Goal: Task Accomplishment & Management: Manage account settings

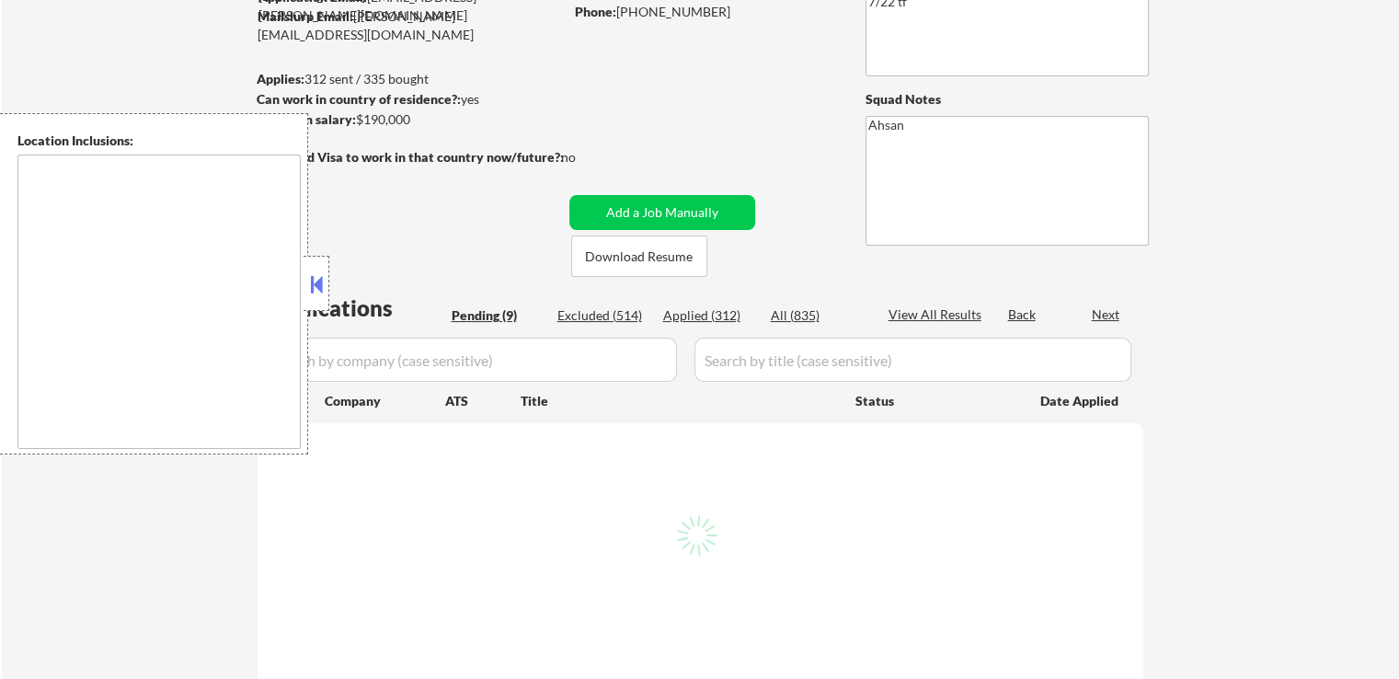
select select ""pending""
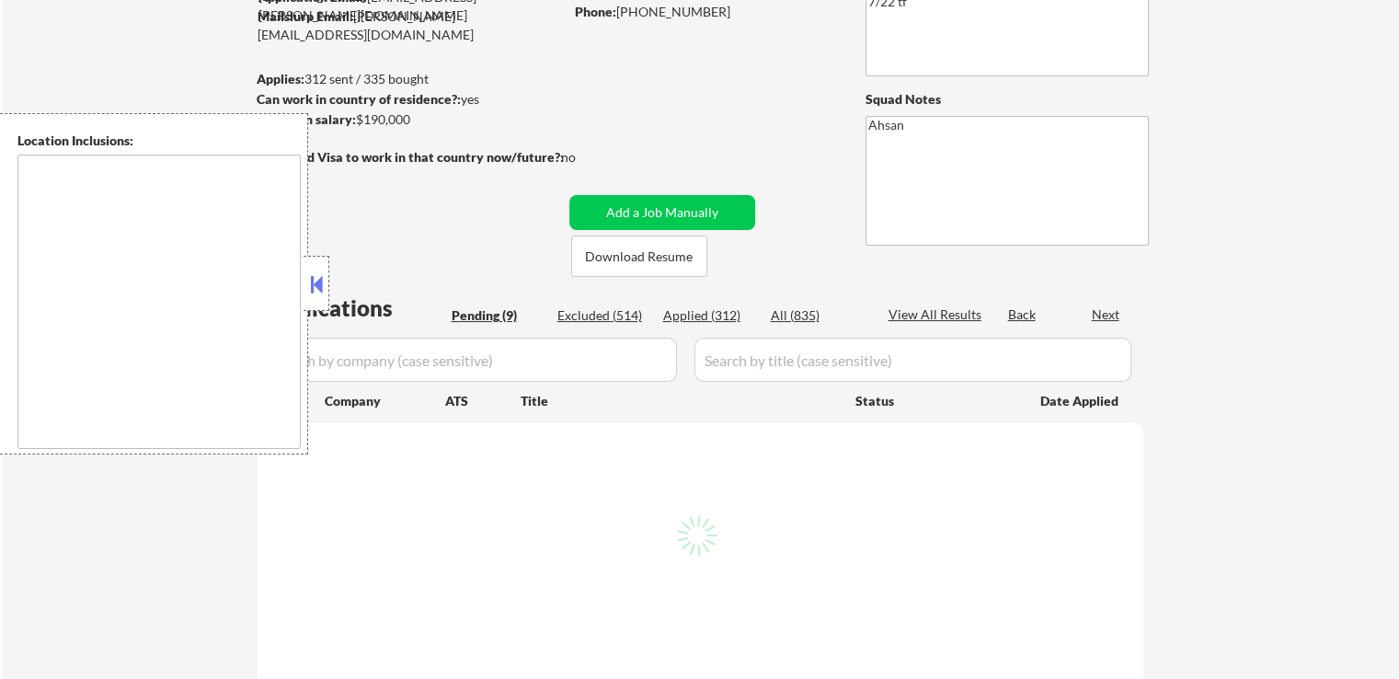
select select ""pending""
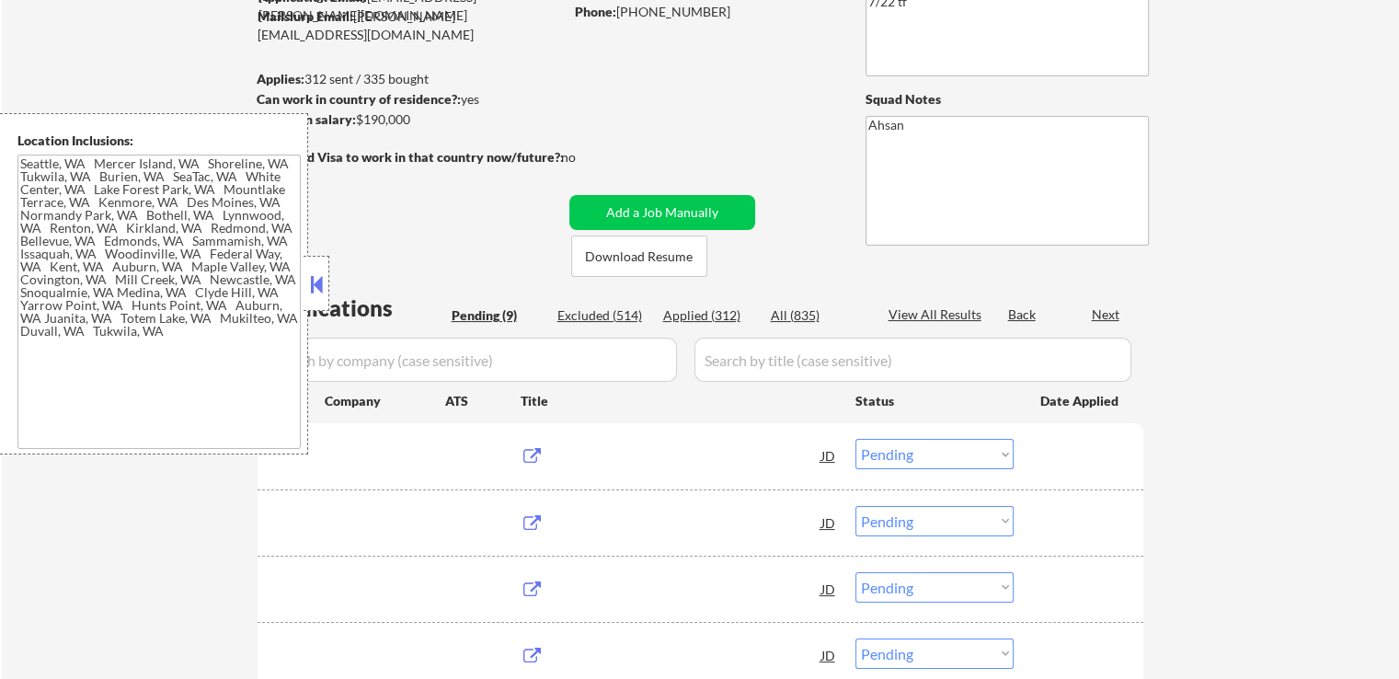
type textarea "[GEOGRAPHIC_DATA], [GEOGRAPHIC_DATA] [GEOGRAPHIC_DATA], [GEOGRAPHIC_DATA] [GEOG…"
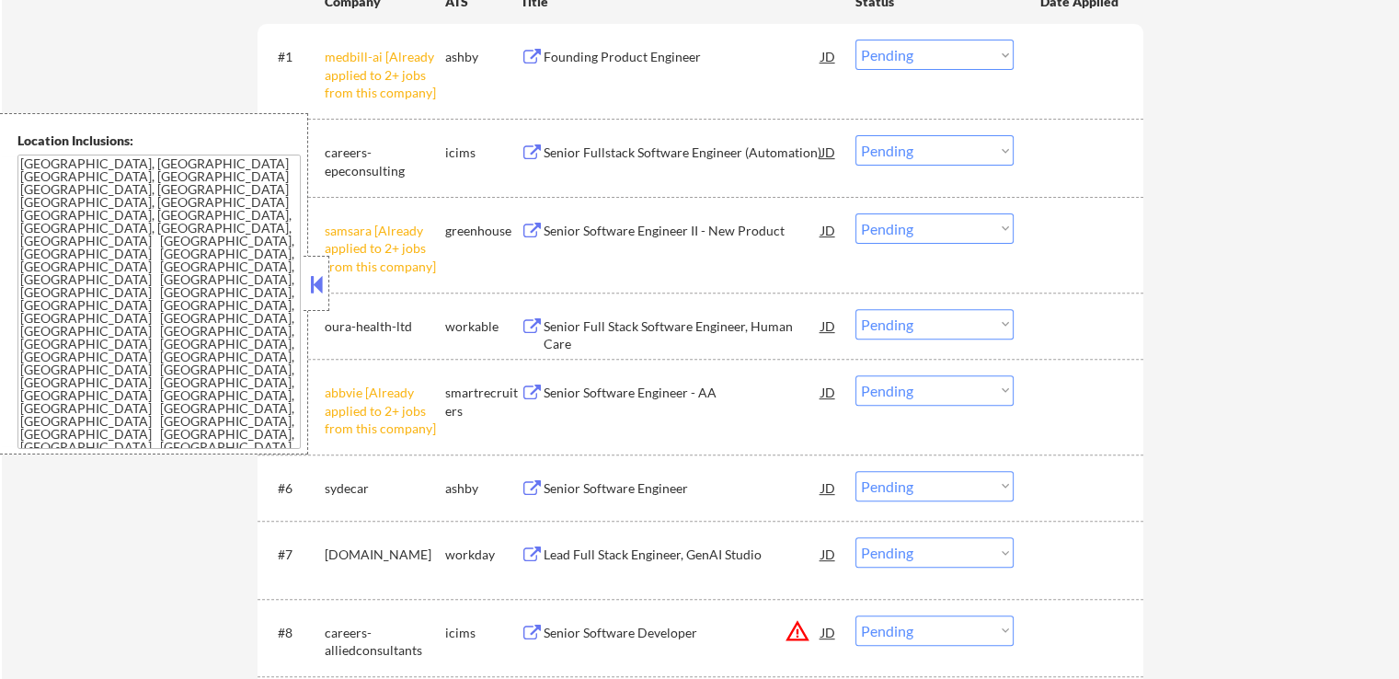
scroll to position [460, 0]
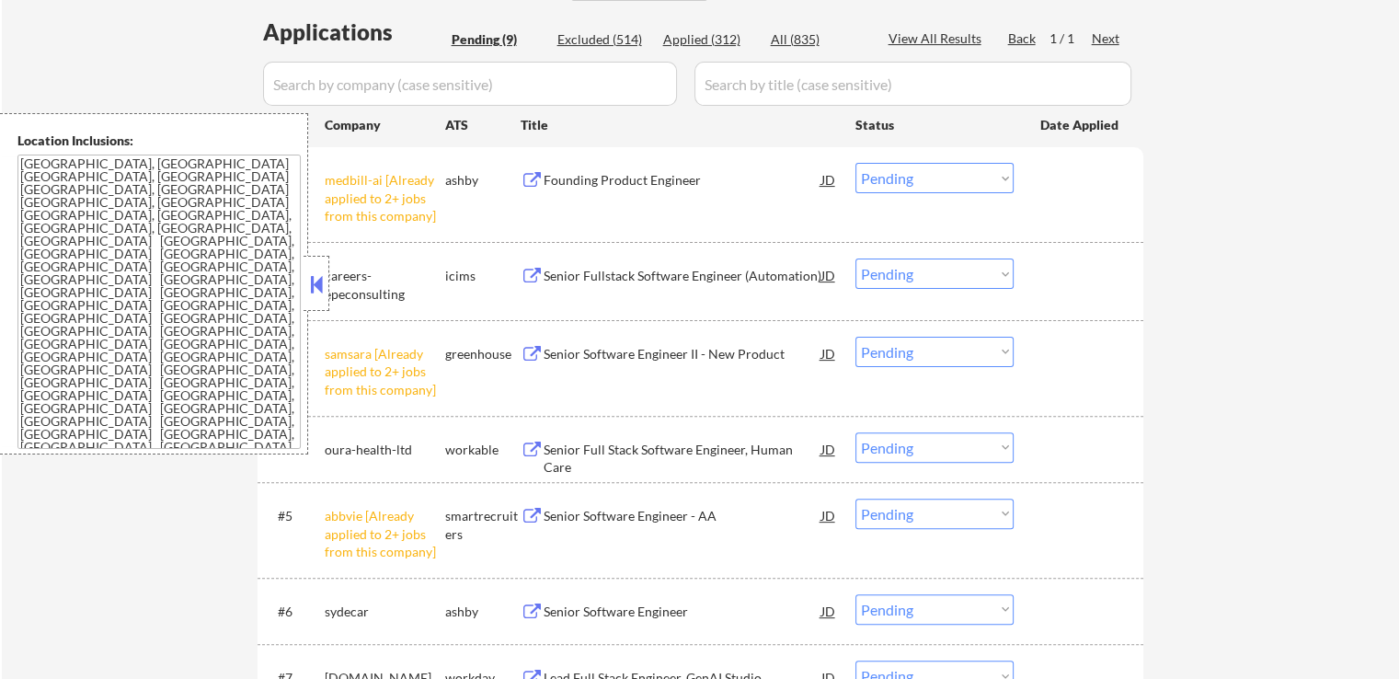
click at [949, 177] on select "Choose an option... Pending Applied Excluded (Questions) Excluded (Expired) Exc…" at bounding box center [934, 178] width 158 height 30
click at [855, 163] on select "Choose an option... Pending Applied Excluded (Questions) Excluded (Expired) Exc…" at bounding box center [934, 178] width 158 height 30
select select ""pending""
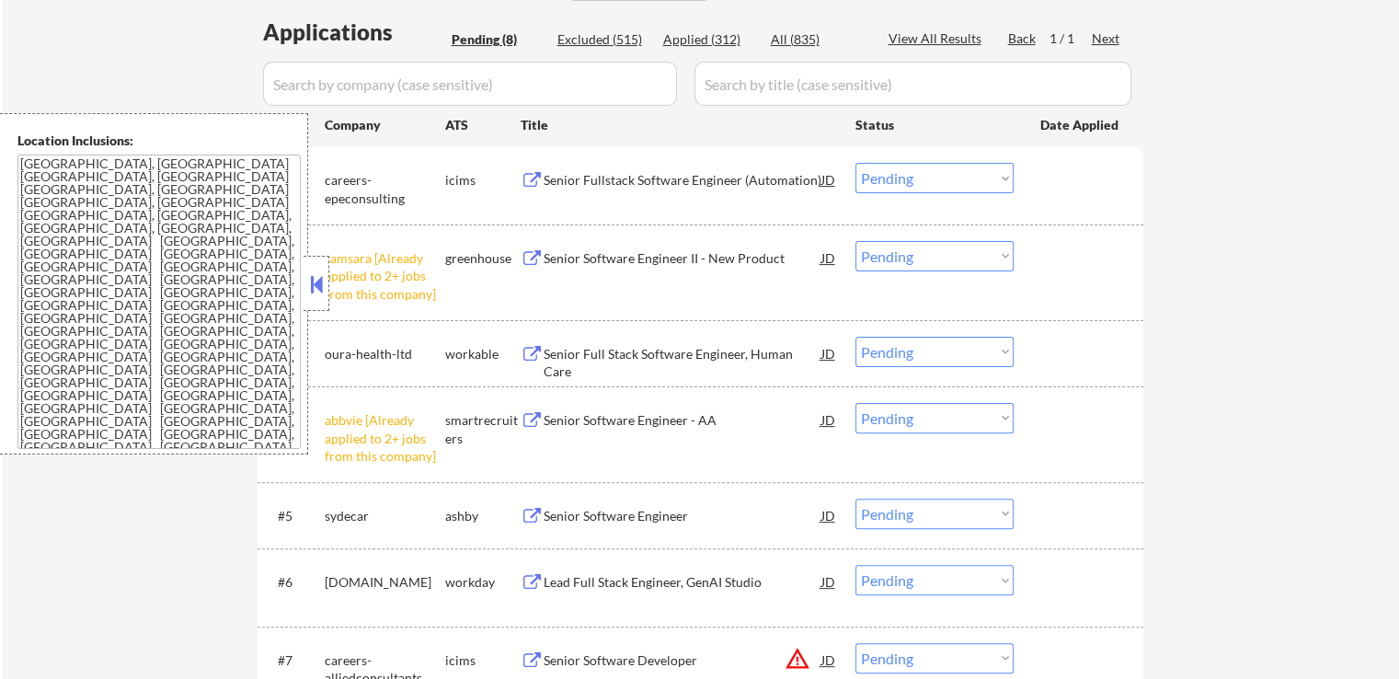
click at [927, 255] on select "Choose an option... Pending Applied Excluded (Questions) Excluded (Expired) Exc…" at bounding box center [934, 256] width 158 height 30
click at [855, 241] on select "Choose an option... Pending Applied Excluded (Questions) Excluded (Expired) Exc…" at bounding box center [934, 256] width 158 height 30
select select ""pending""
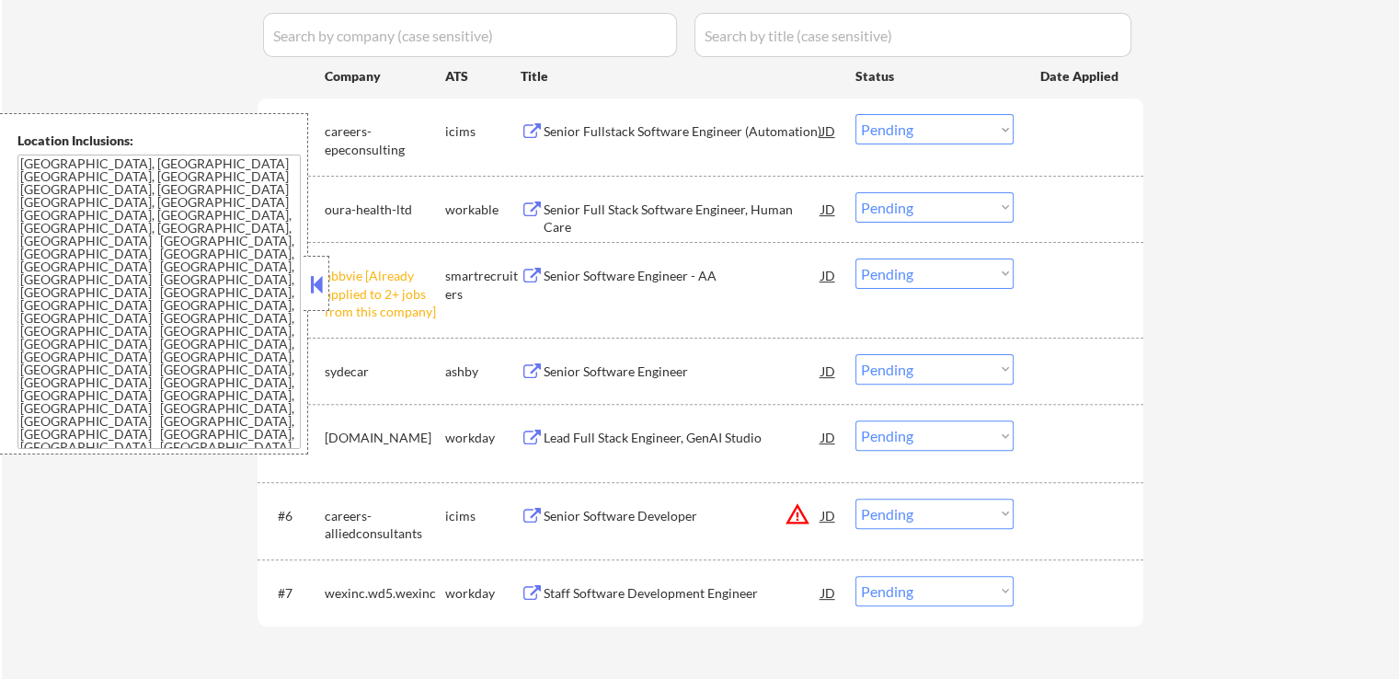
scroll to position [552, 0]
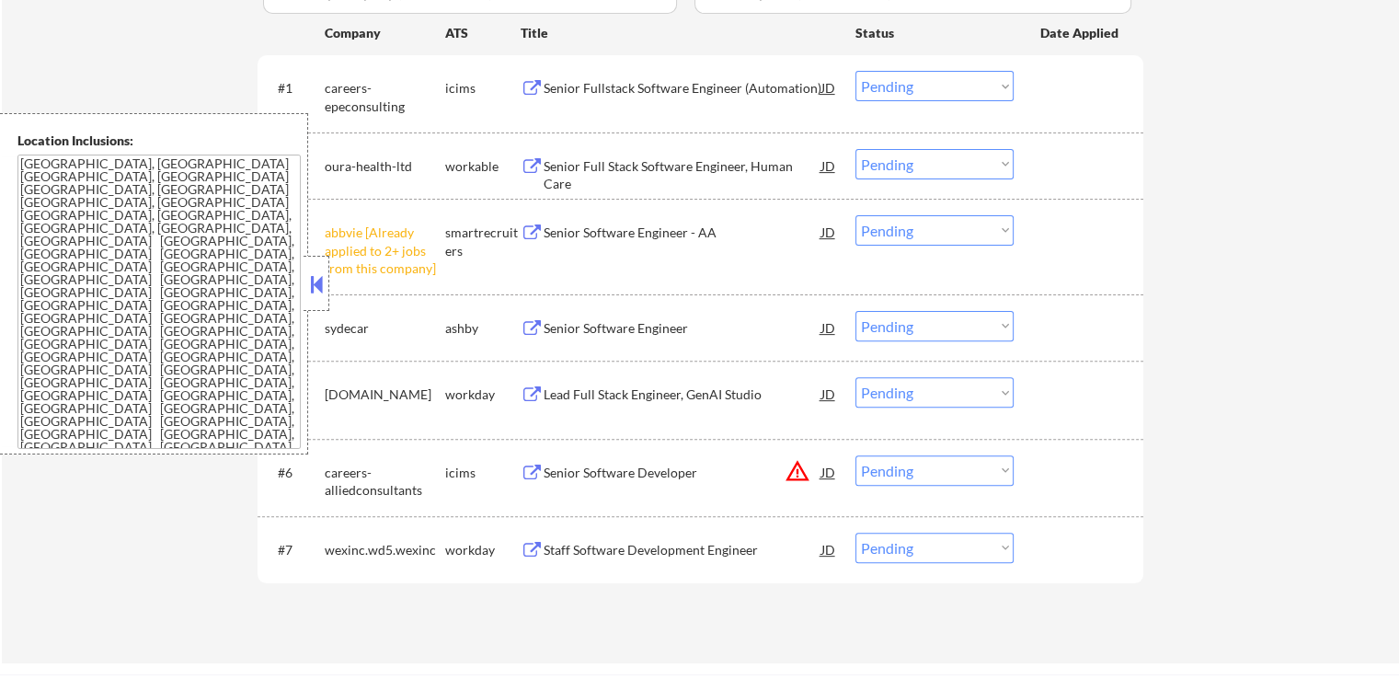
click at [917, 230] on select "Choose an option... Pending Applied Excluded (Questions) Excluded (Expired) Exc…" at bounding box center [934, 230] width 158 height 30
click at [855, 215] on select "Choose an option... Pending Applied Excluded (Questions) Excluded (Expired) Exc…" at bounding box center [934, 230] width 158 height 30
select select ""pending""
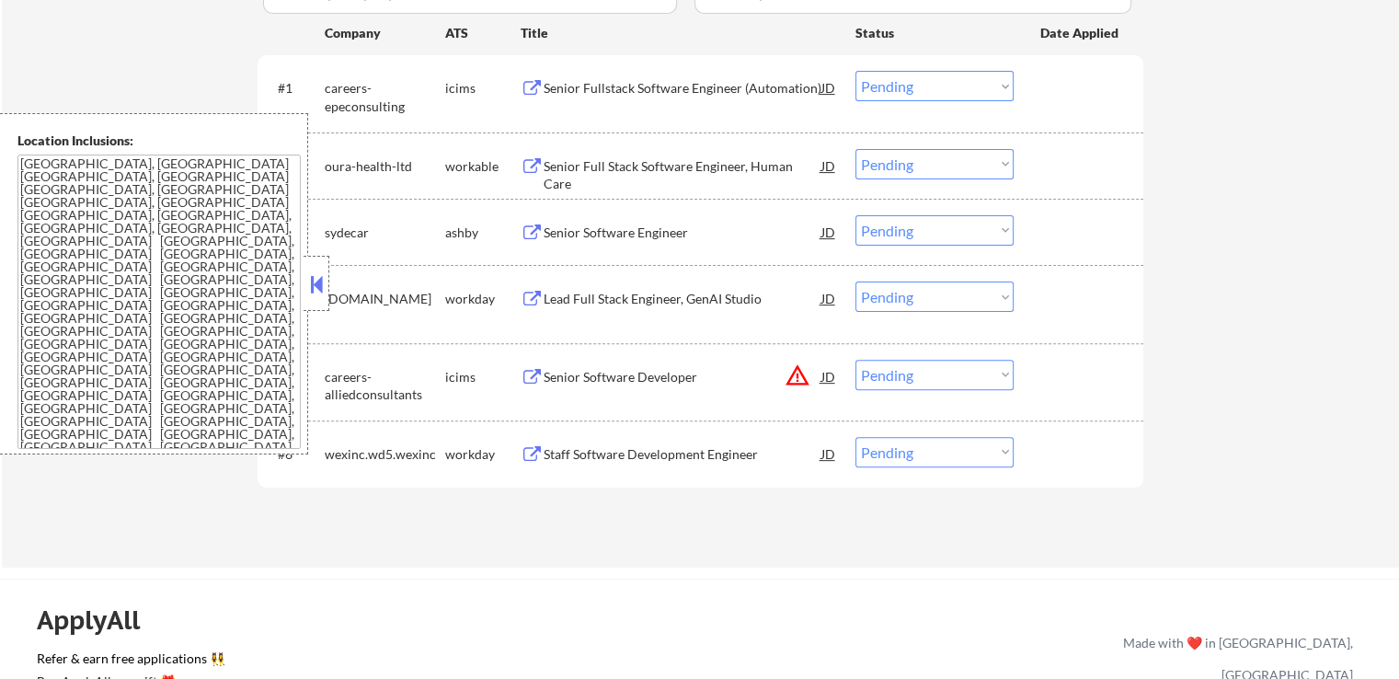
click at [526, 87] on button at bounding box center [531, 88] width 23 height 17
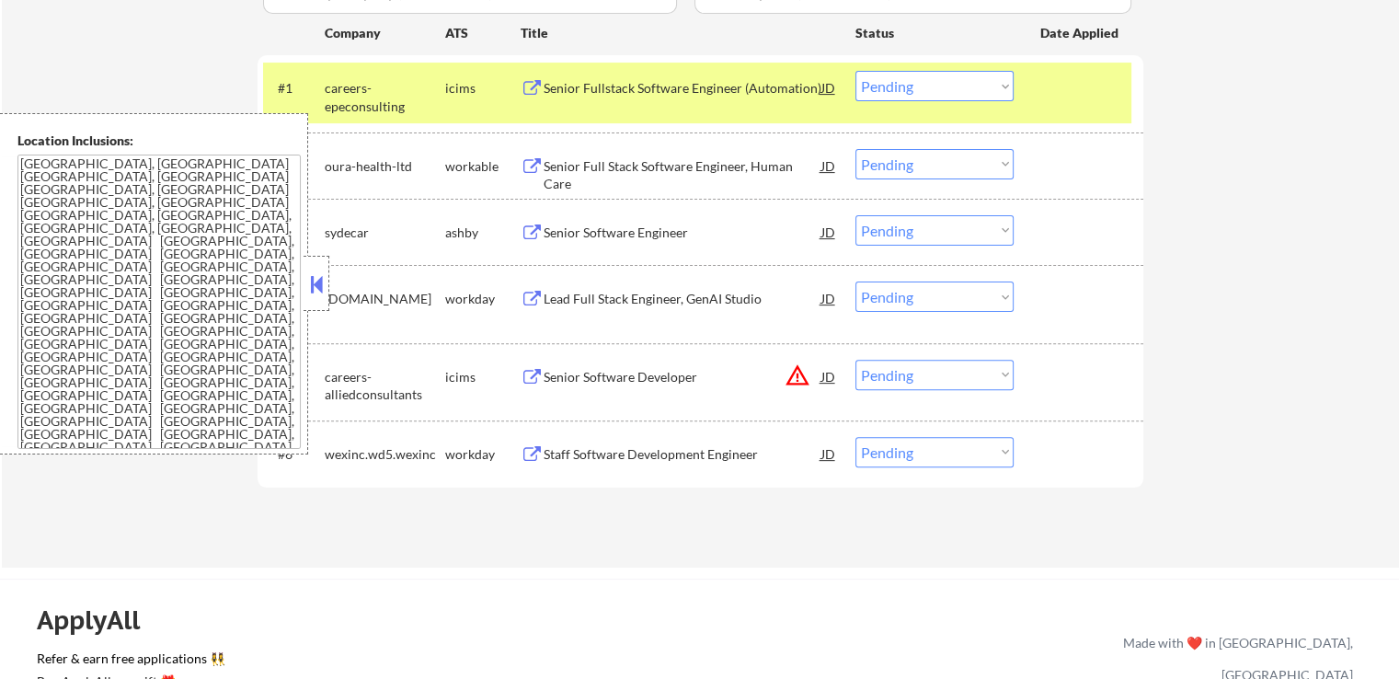
click at [912, 85] on select "Choose an option... Pending Applied Excluded (Questions) Excluded (Expired) Exc…" at bounding box center [934, 86] width 158 height 30
click at [855, 71] on select "Choose an option... Pending Applied Excluded (Questions) Excluded (Expired) Exc…" at bounding box center [934, 86] width 158 height 30
click at [526, 168] on button at bounding box center [531, 166] width 23 height 17
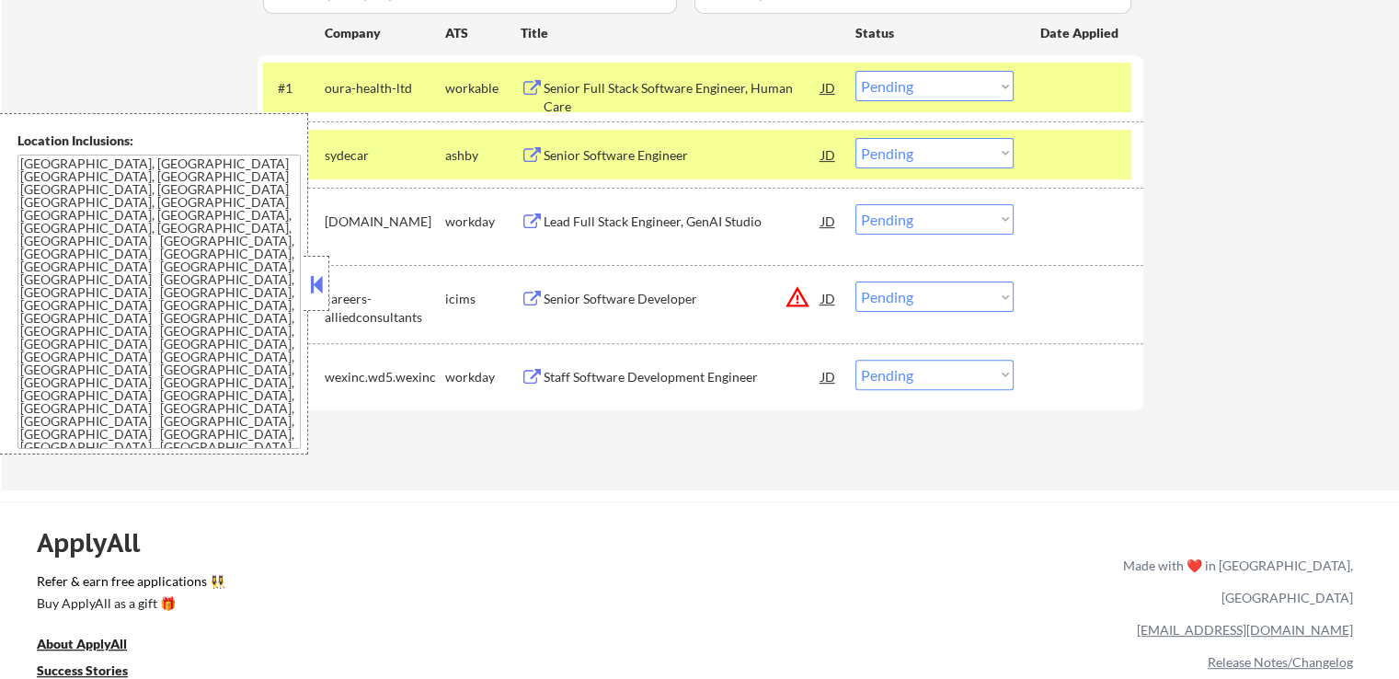
click at [942, 78] on select "Choose an option... Pending Applied Excluded (Questions) Excluded (Expired) Exc…" at bounding box center [934, 86] width 158 height 30
click at [855, 71] on select "Choose an option... Pending Applied Excluded (Questions) Excluded (Expired) Exc…" at bounding box center [934, 86] width 158 height 30
click at [530, 149] on button at bounding box center [531, 155] width 23 height 17
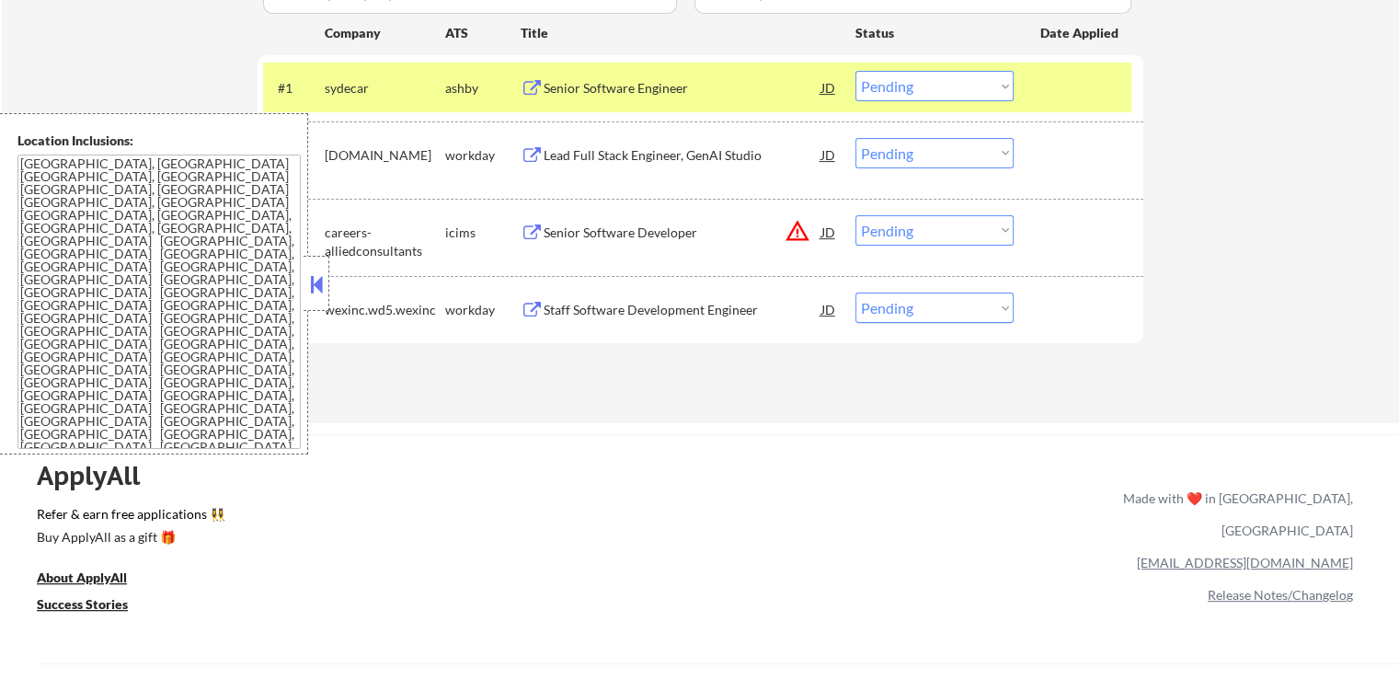
drag, startPoint x: 953, startPoint y: 86, endPoint x: 949, endPoint y: 97, distance: 12.5
click at [953, 86] on select "Choose an option... Pending Applied Excluded (Questions) Excluded (Expired) Exc…" at bounding box center [934, 86] width 158 height 30
click at [855, 71] on select "Choose an option... Pending Applied Excluded (Questions) Excluded (Expired) Exc…" at bounding box center [934, 86] width 158 height 30
click at [538, 145] on div "Lead Full Stack Engineer, GenAI Studio JD" at bounding box center [678, 154] width 317 height 33
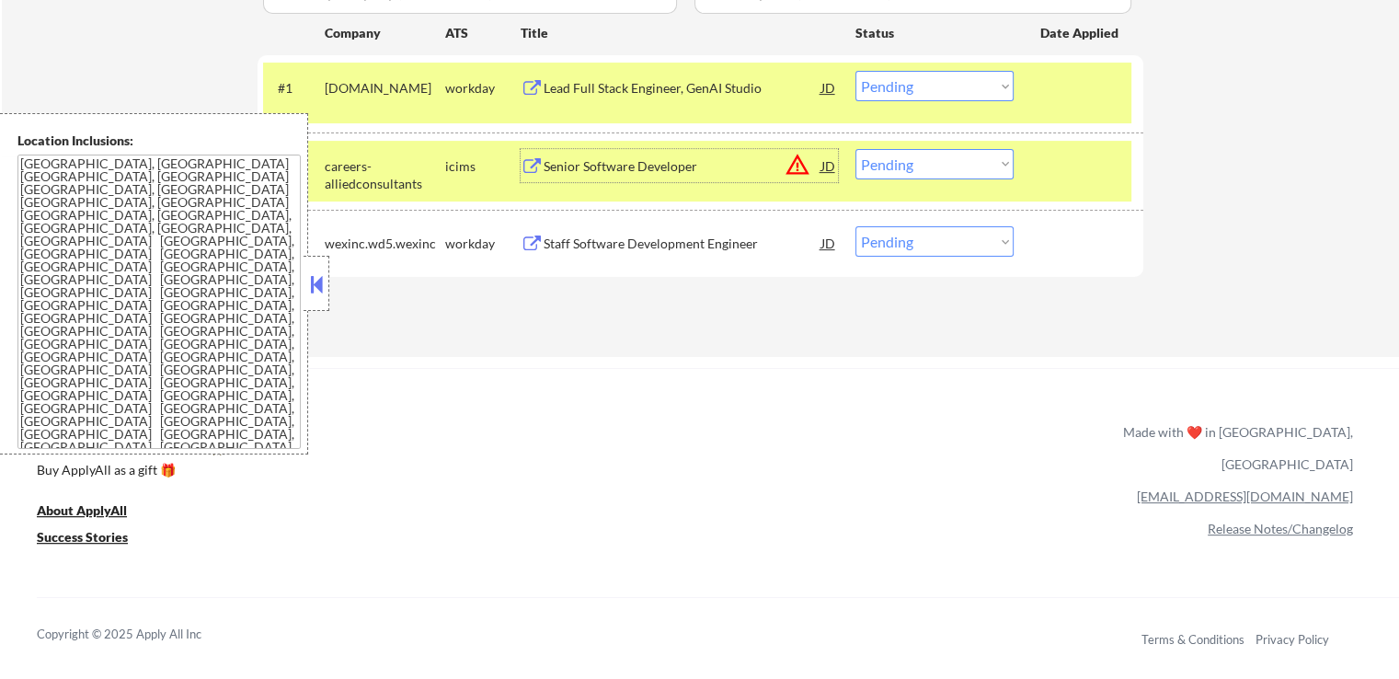
click at [918, 86] on select "Choose an option... Pending Applied Excluded (Questions) Excluded (Expired) Exc…" at bounding box center [934, 86] width 158 height 30
click at [855, 71] on select "Choose an option... Pending Applied Excluded (Questions) Excluded (Expired) Exc…" at bounding box center [934, 86] width 158 height 30
click at [532, 165] on button at bounding box center [531, 166] width 23 height 17
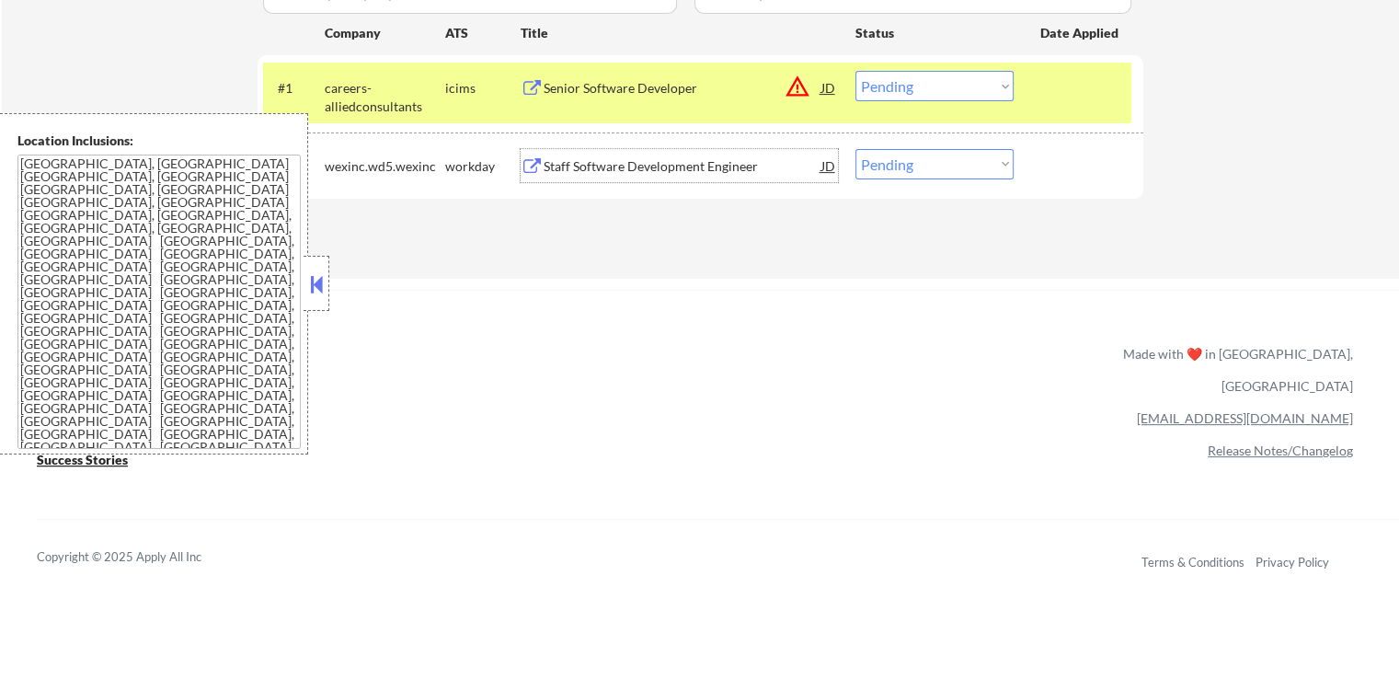
click at [543, 162] on div "Staff Software Development Engineer" at bounding box center [682, 166] width 278 height 18
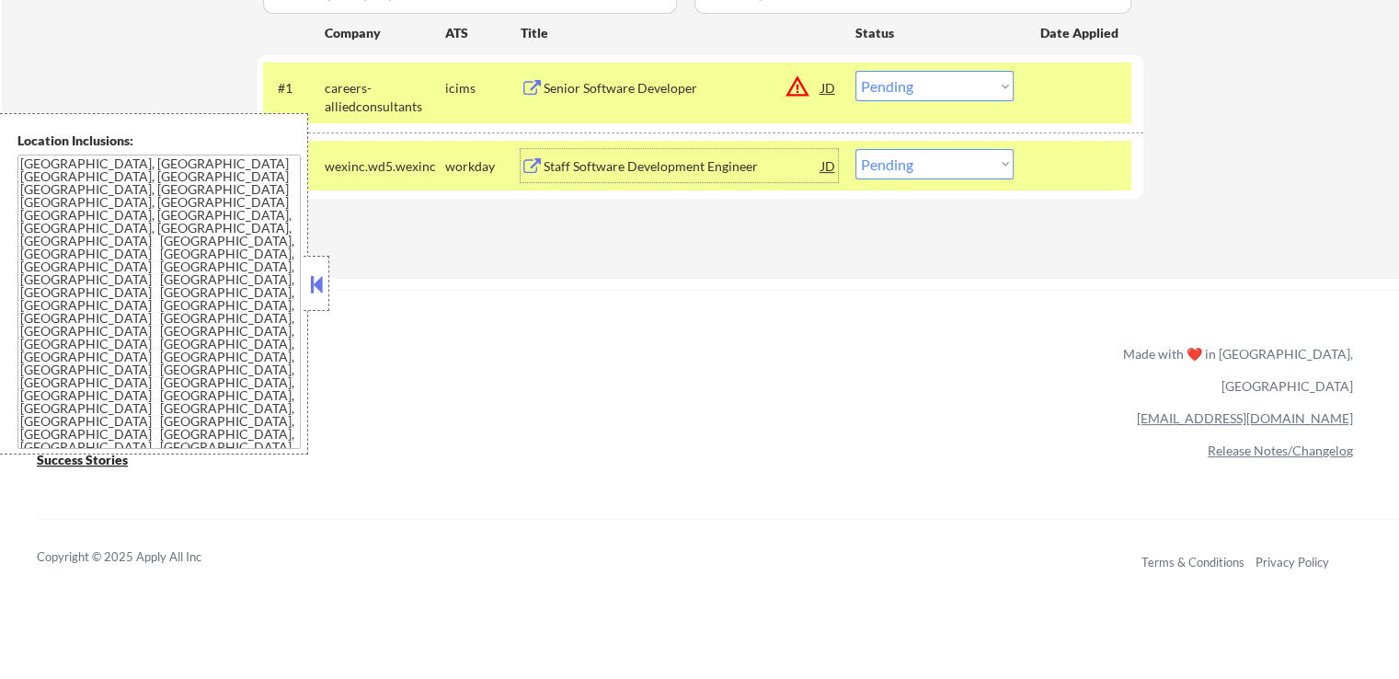
click at [946, 83] on select "Choose an option... Pending Applied Excluded (Questions) Excluded (Expired) Exc…" at bounding box center [934, 86] width 158 height 30
click at [855, 71] on select "Choose an option... Pending Applied Excluded (Questions) Excluded (Expired) Exc…" at bounding box center [934, 86] width 158 height 30
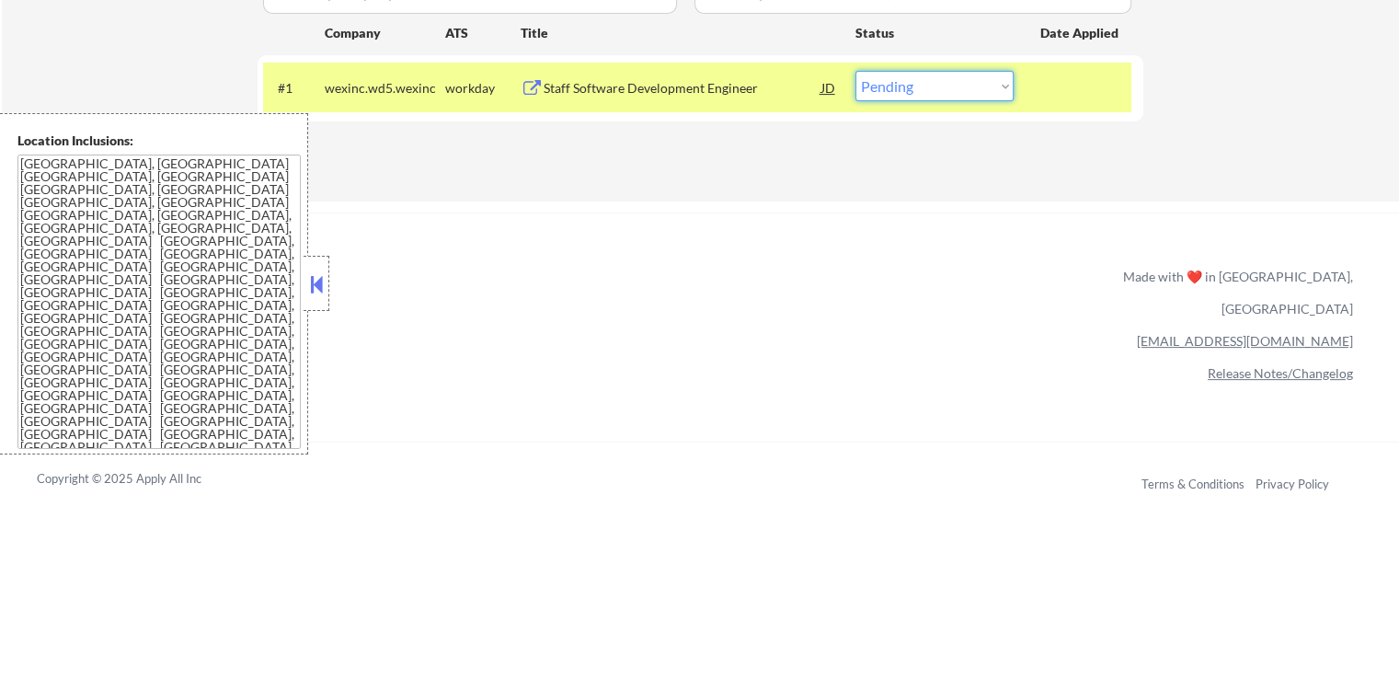
click at [934, 71] on select "Choose an option... Pending Applied Excluded (Questions) Excluded (Expired) Exc…" at bounding box center [934, 86] width 158 height 30
select select ""excluded__salary_""
click at [855, 71] on select "Choose an option... Pending Applied Excluded (Questions) Excluded (Expired) Exc…" at bounding box center [934, 86] width 158 height 30
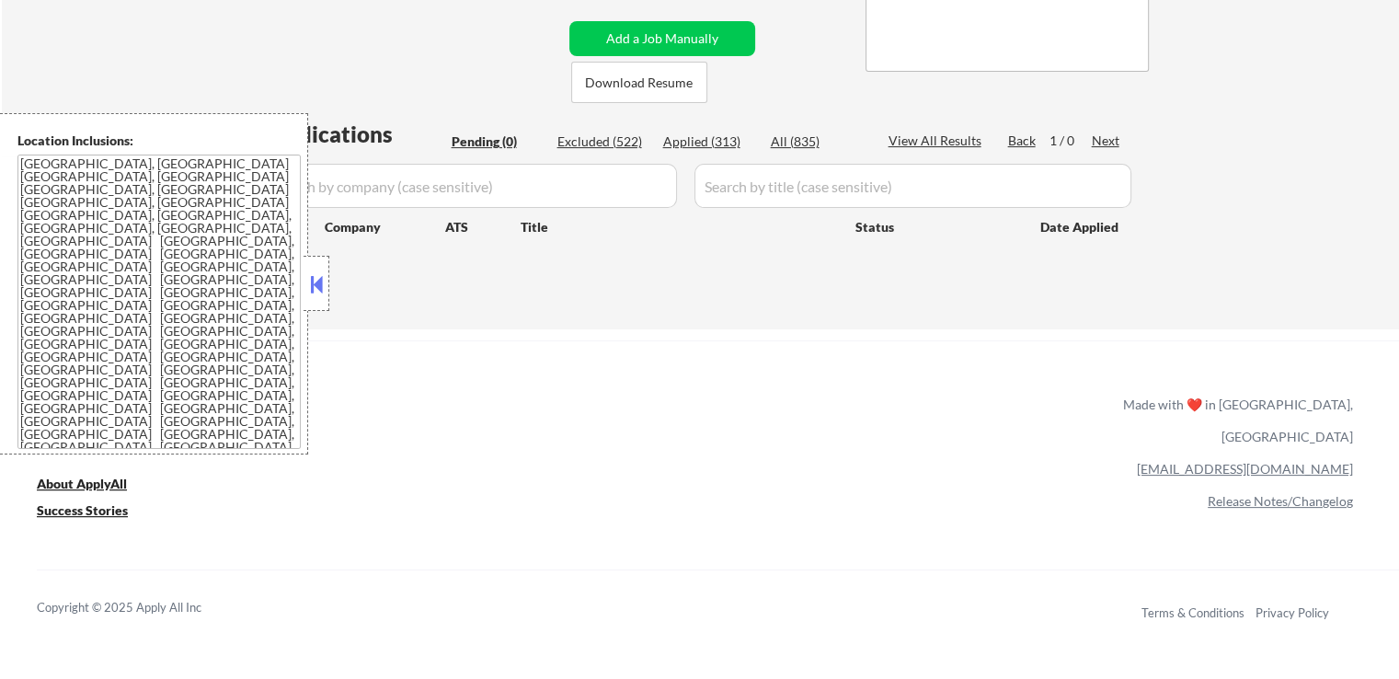
scroll to position [368, 0]
